Goal: Task Accomplishment & Management: Use online tool/utility

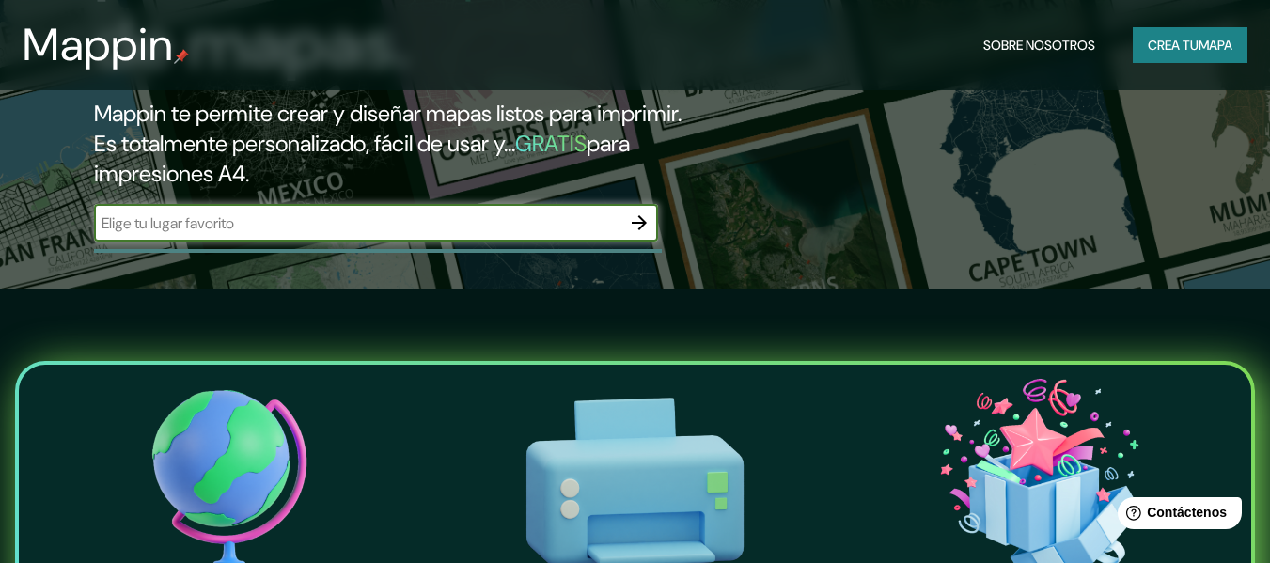
scroll to position [282, 0]
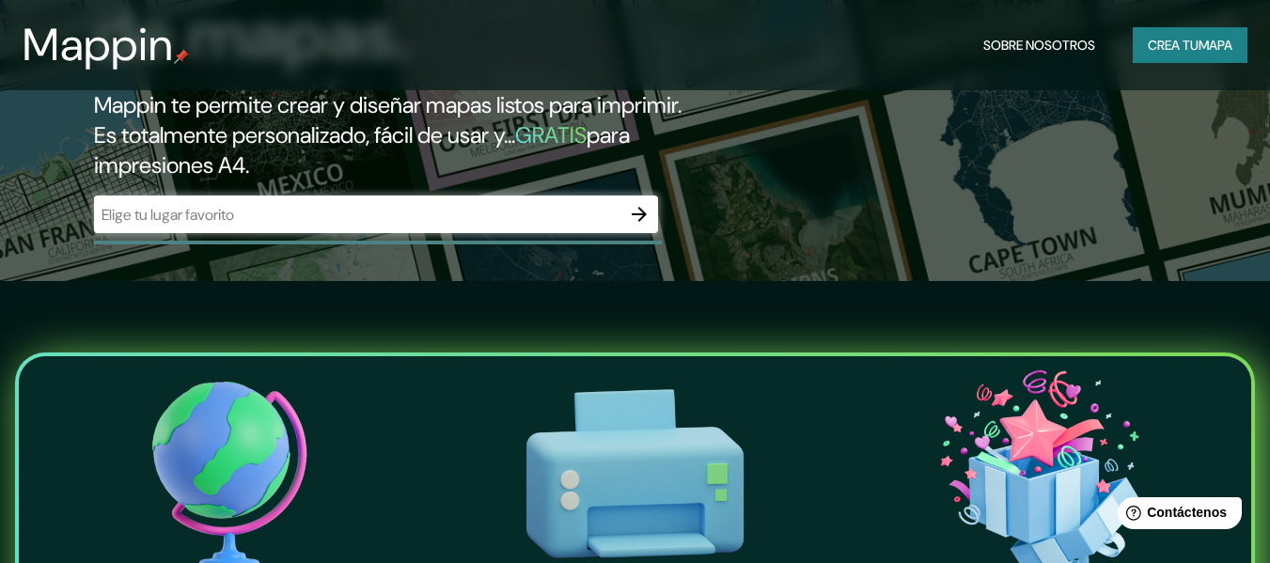
click at [597, 227] on div "​" at bounding box center [376, 215] width 564 height 38
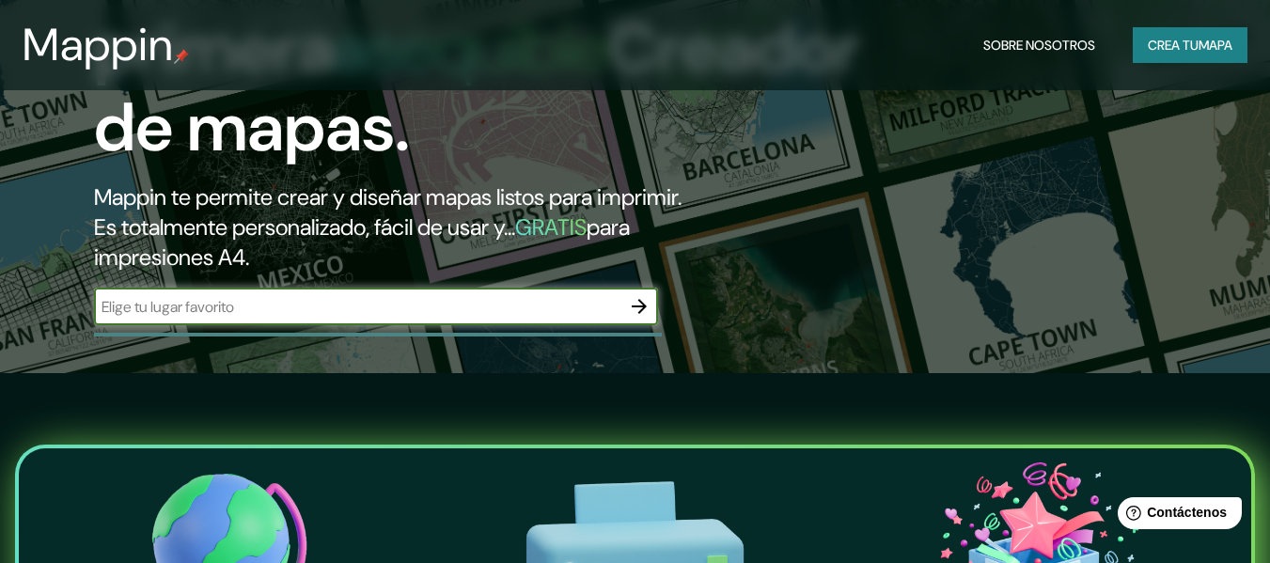
scroll to position [188, 0]
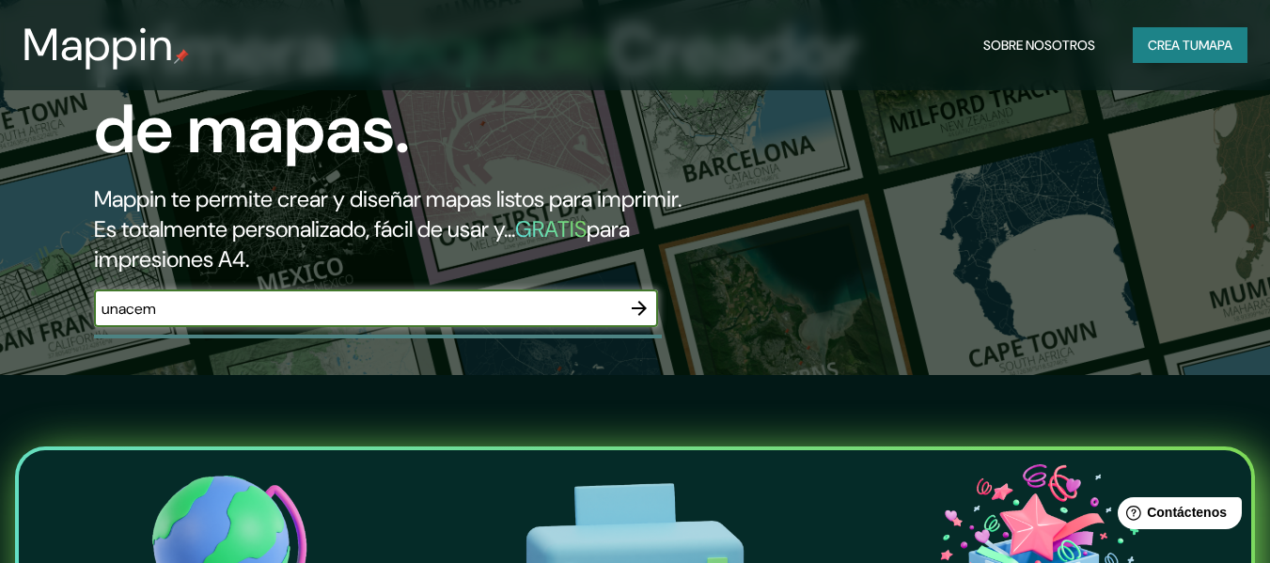
type input "unacem"
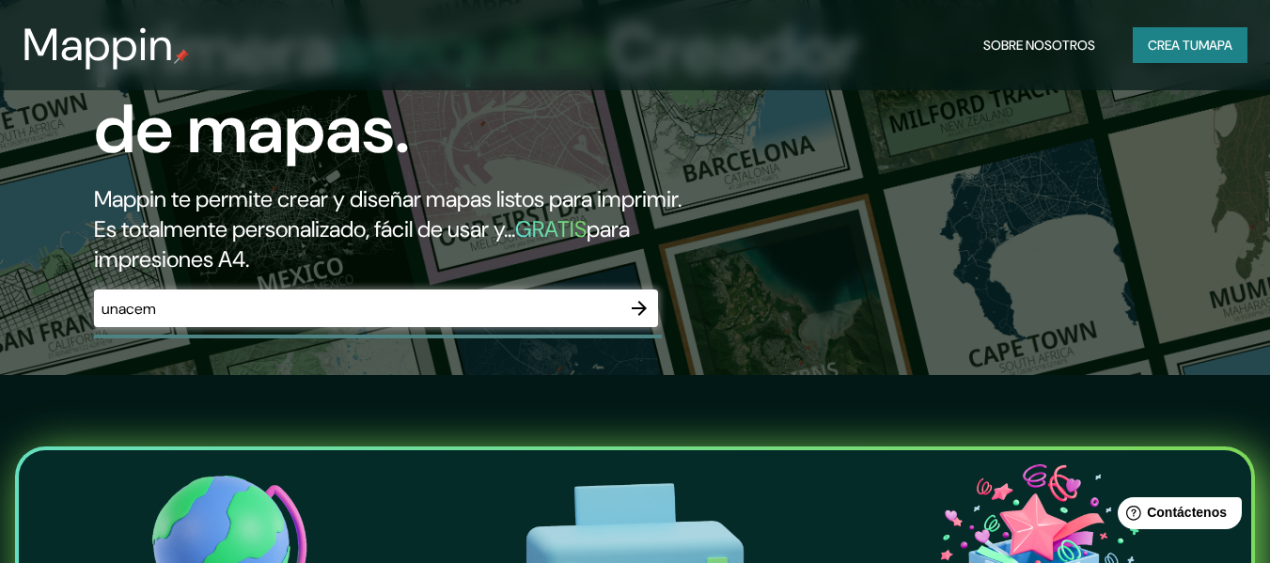
click at [265, 296] on div "unacem ​" at bounding box center [376, 309] width 564 height 38
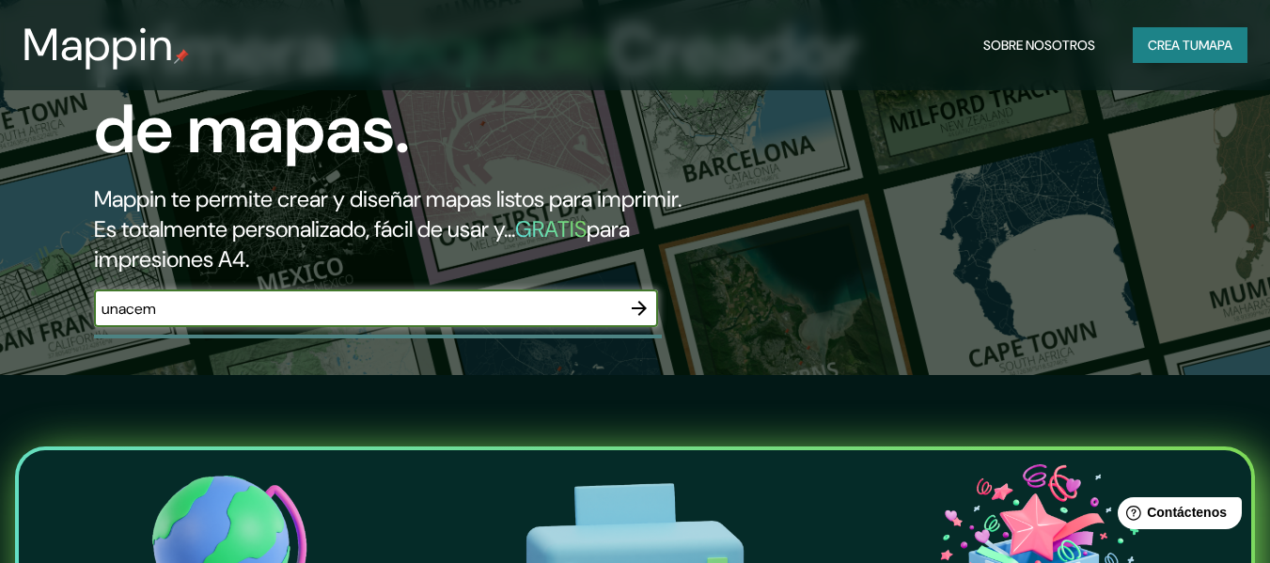
drag, startPoint x: 214, startPoint y: 312, endPoint x: 231, endPoint y: 367, distance: 57.1
click at [213, 313] on input "unacem" at bounding box center [357, 309] width 527 height 22
click at [233, 368] on div "La primera asequible Creador de mapas. Mappin te permite crear y diseñar mapas …" at bounding box center [635, 93] width 1270 height 563
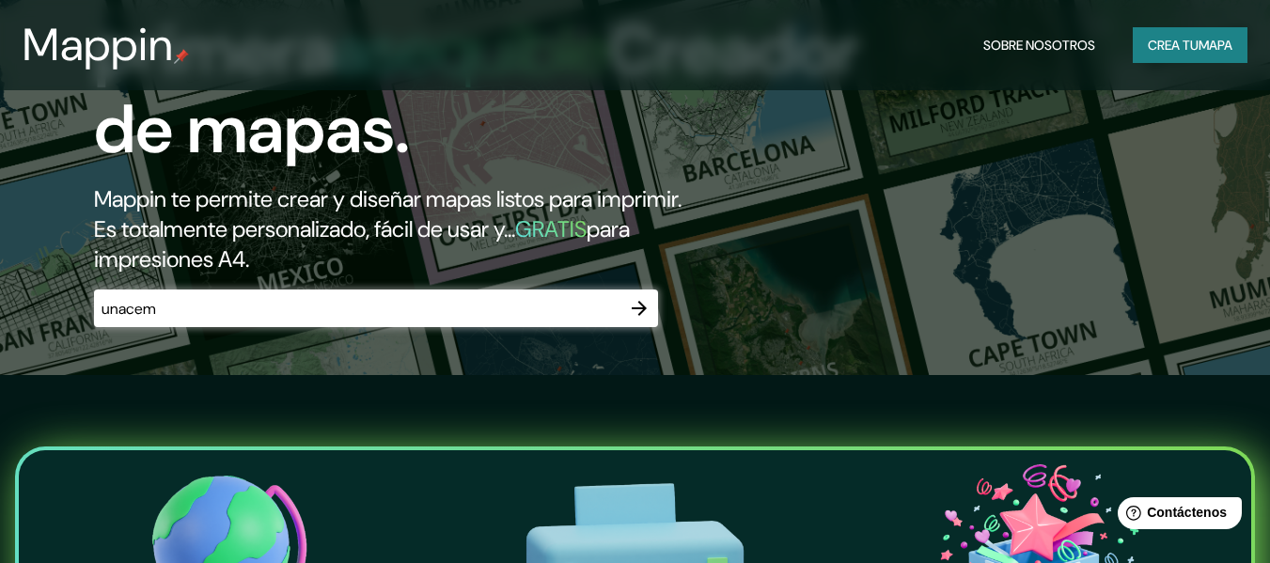
click at [637, 311] on icon "button" at bounding box center [639, 308] width 23 height 23
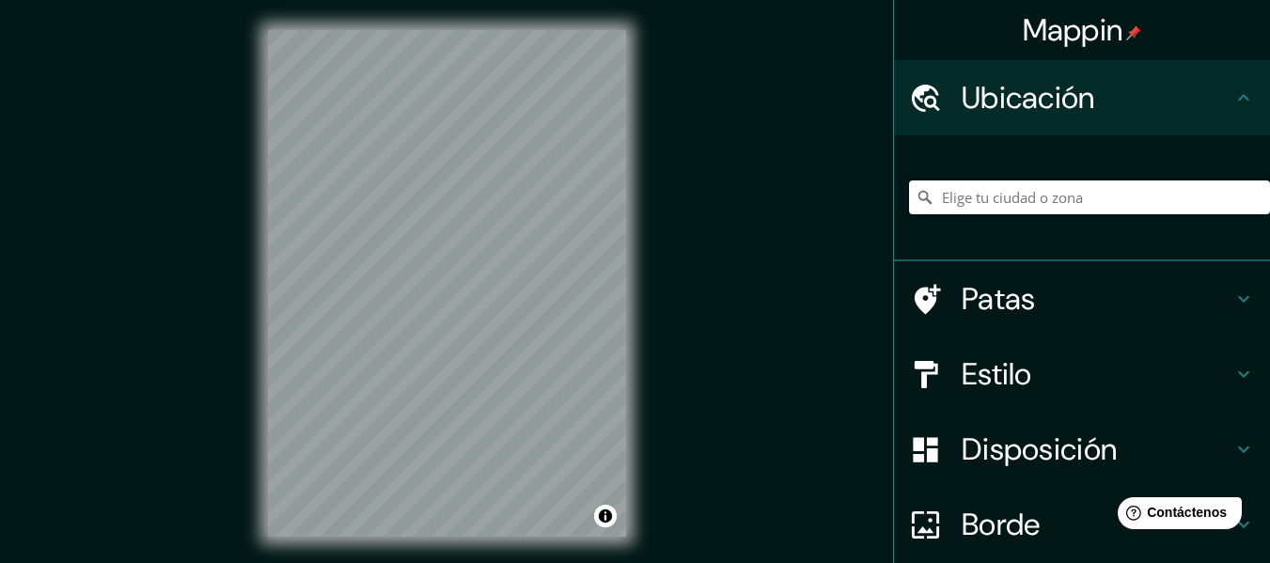
click at [991, 205] on input "Elige tu ciudad o zona" at bounding box center [1089, 198] width 361 height 34
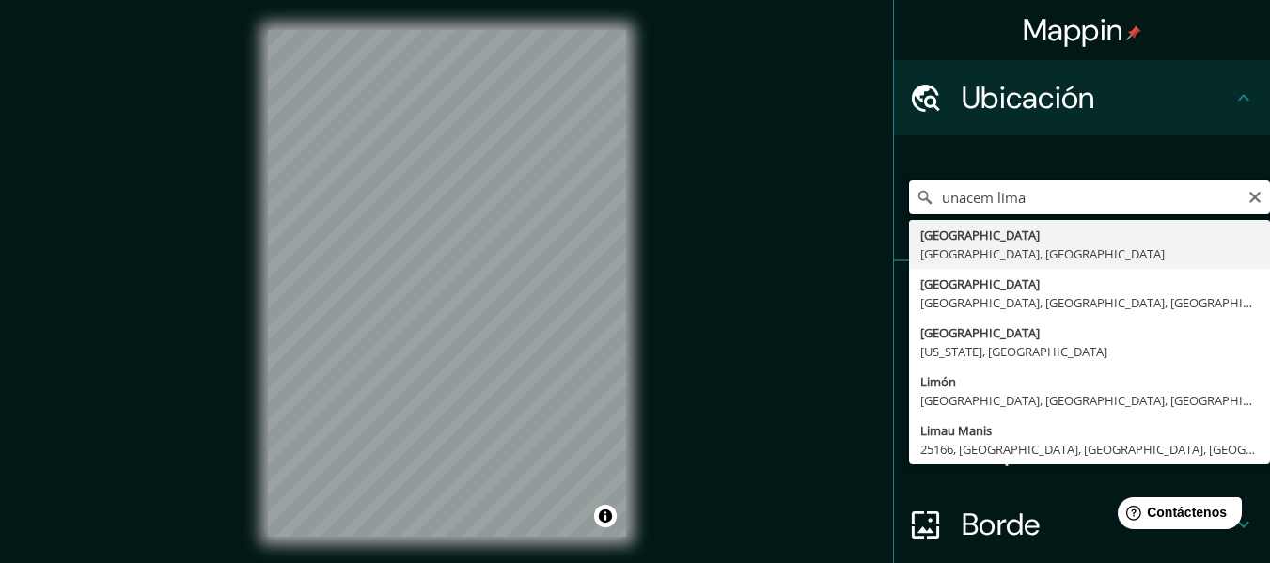
click at [968, 205] on input "unacem lima" at bounding box center [1089, 198] width 361 height 34
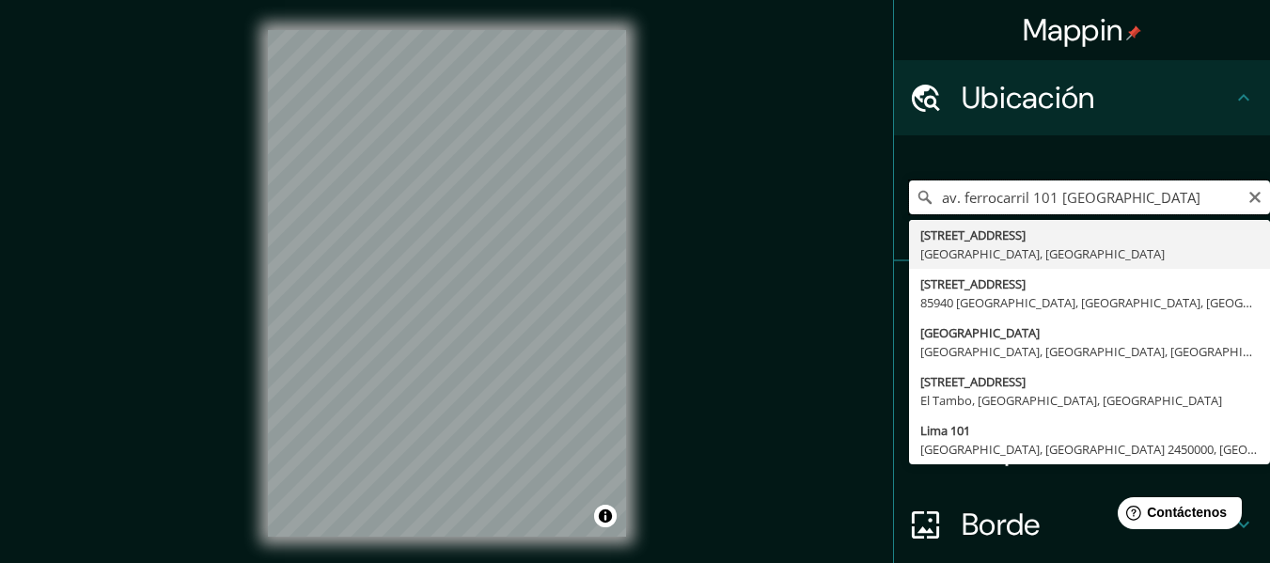
click at [1055, 190] on input "av. ferrocarril 101 [GEOGRAPHIC_DATA]" at bounding box center [1089, 198] width 361 height 34
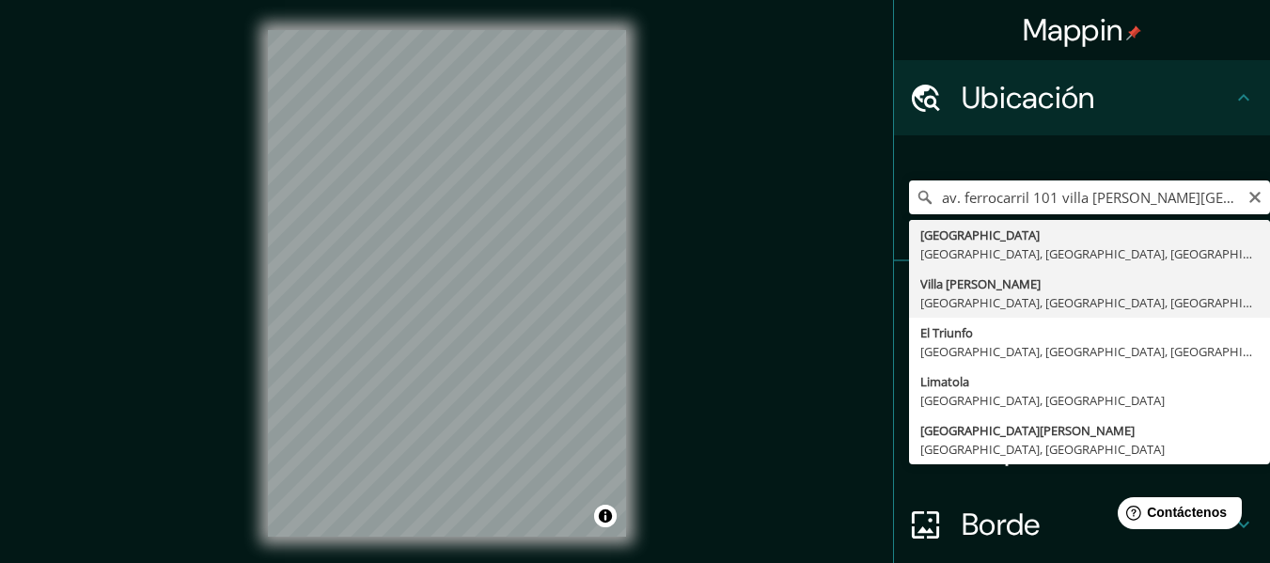
type input "Villa [PERSON_NAME], [GEOGRAPHIC_DATA], [GEOGRAPHIC_DATA], [GEOGRAPHIC_DATA]"
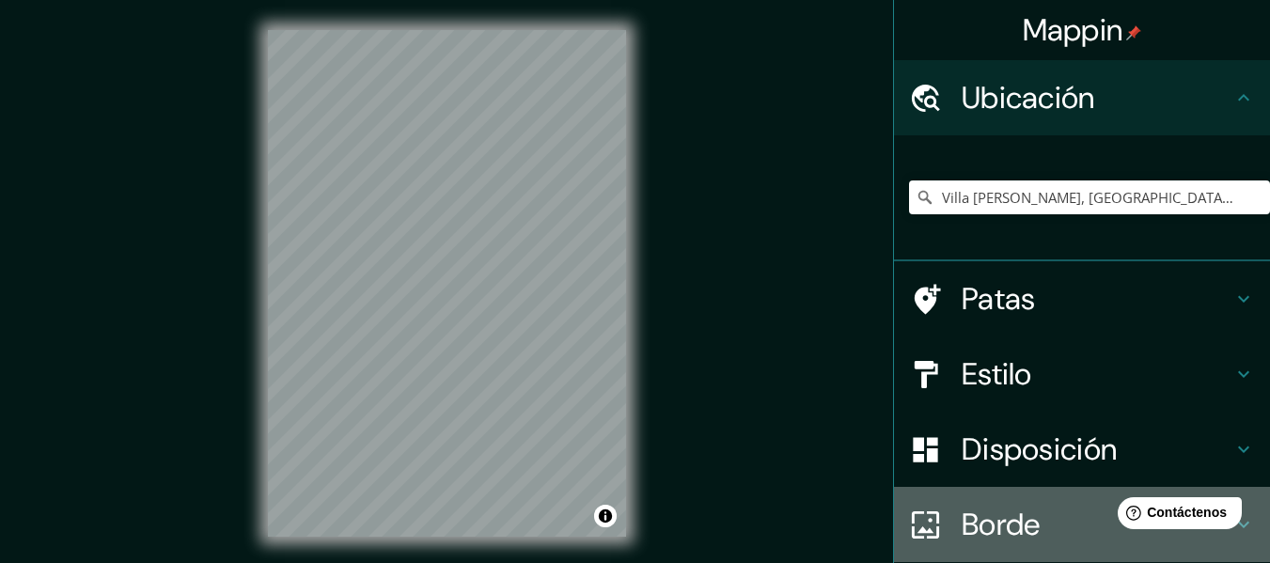
click at [1017, 525] on font "Borde" at bounding box center [1001, 524] width 79 height 39
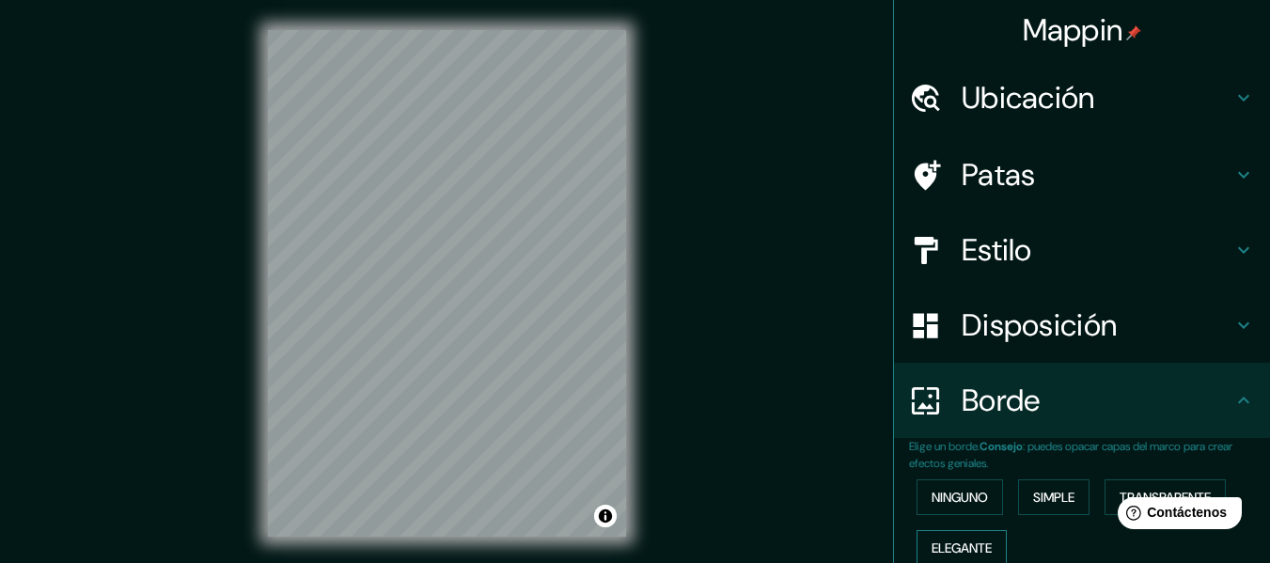
click at [972, 543] on font "Elegante" at bounding box center [962, 548] width 60 height 17
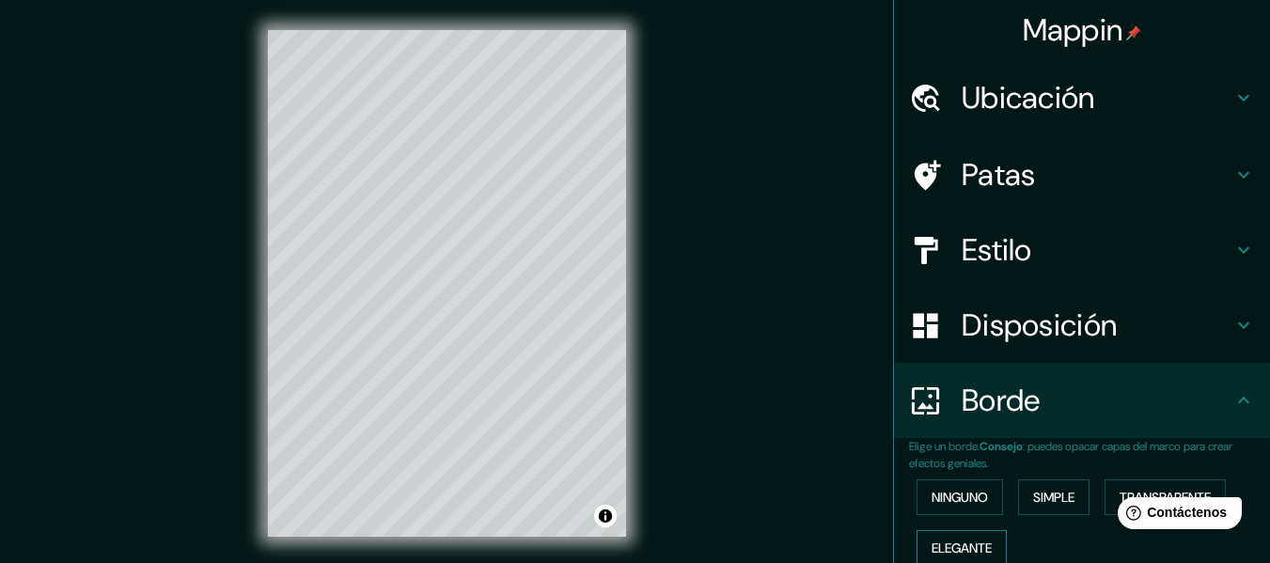
click at [972, 543] on font "Elegante" at bounding box center [962, 548] width 60 height 17
type input "152"
type input "30"
type input "15"
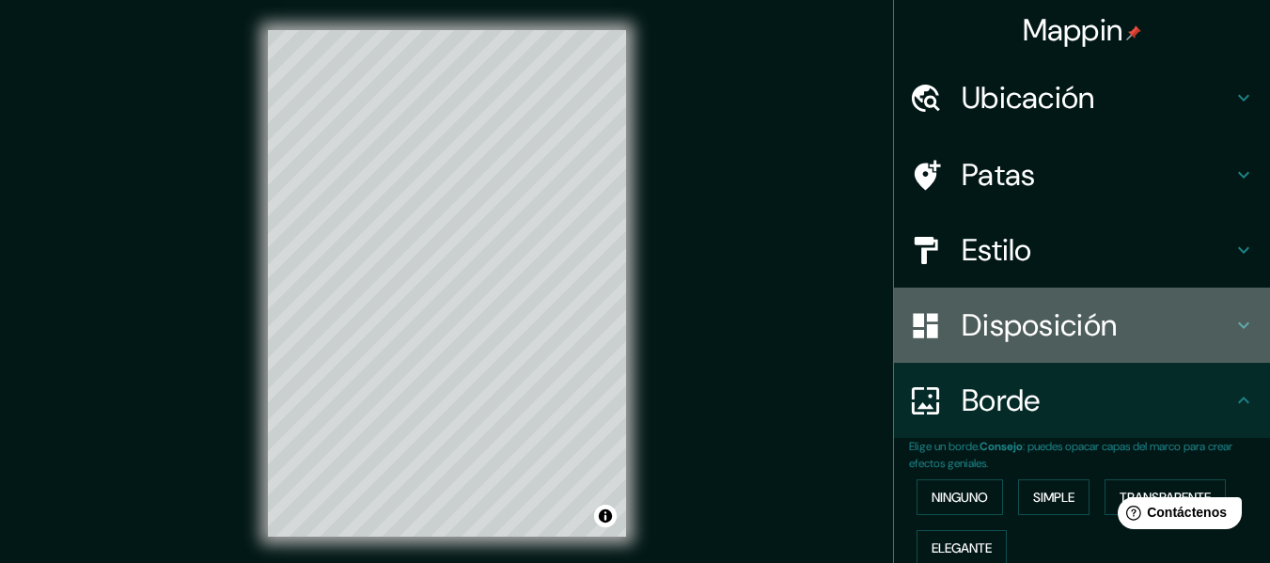
click at [1016, 346] on div "Disposición" at bounding box center [1082, 325] width 376 height 75
type input "152"
type input "30"
type input "15"
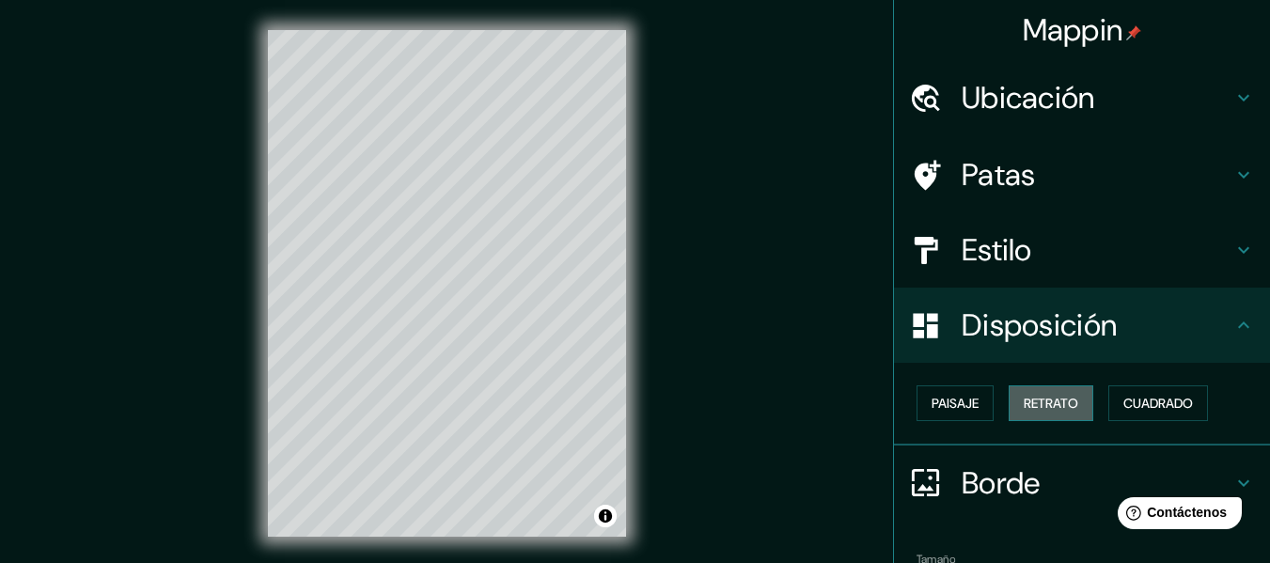
click at [1037, 404] on font "Retrato" at bounding box center [1051, 403] width 55 height 17
